Goal: Information Seeking & Learning: Learn about a topic

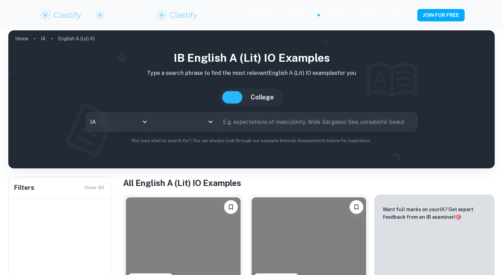
type input "English A (Lit) IO"
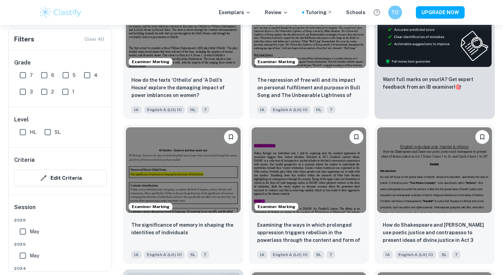
scroll to position [204, 0]
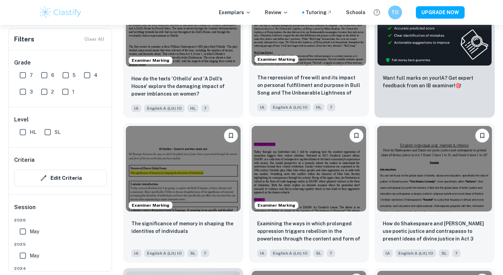
click at [320, 51] on img at bounding box center [309, 23] width 115 height 86
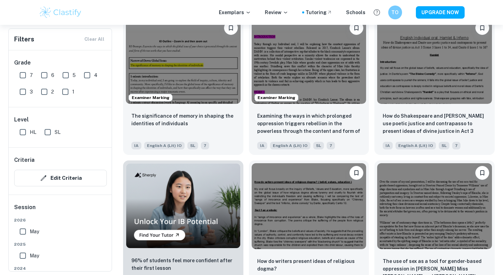
scroll to position [337, 0]
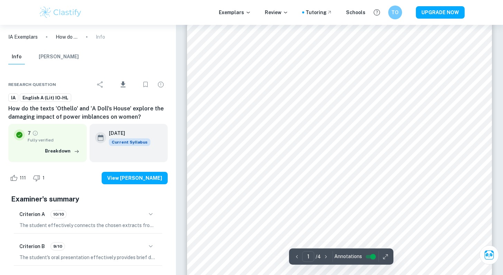
scroll to position [137, 0]
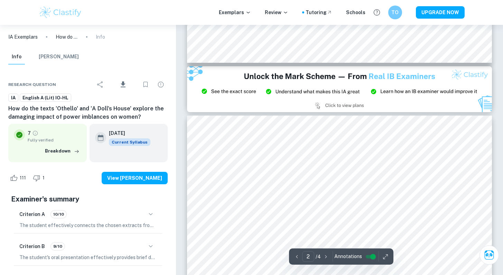
type input "3"
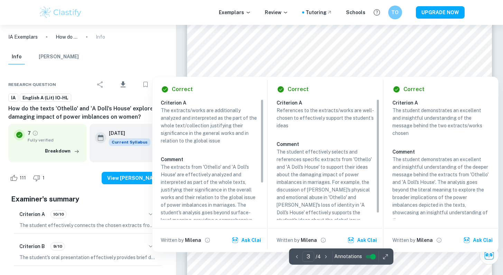
scroll to position [1114, 0]
